Goal: Task Accomplishment & Management: Use online tool/utility

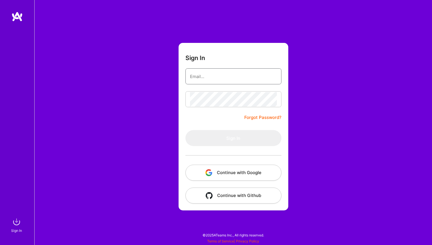
type input "[EMAIL_ADDRESS][DOMAIN_NAME]"
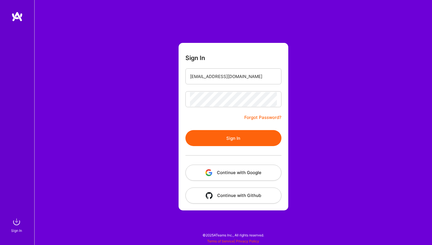
click at [241, 140] on button "Sign In" at bounding box center [233, 138] width 96 height 16
